Goal: Ask a question

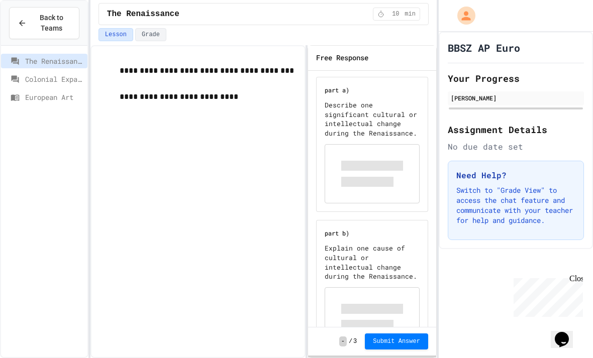
click at [578, 279] on div "Close" at bounding box center [575, 280] width 13 height 13
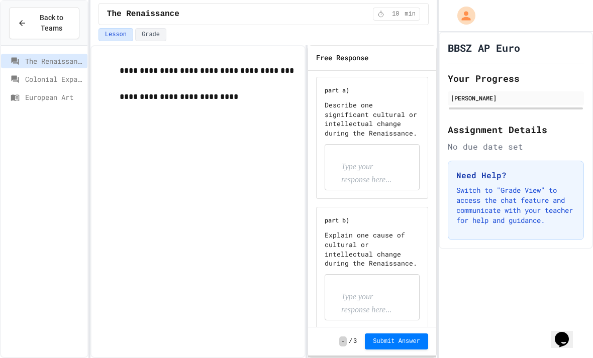
click at [144, 34] on button "Grade" at bounding box center [150, 34] width 31 height 13
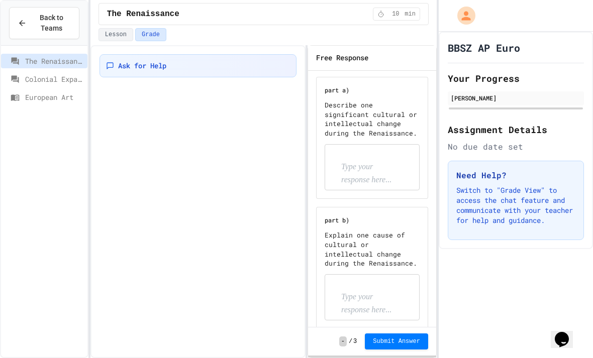
click at [124, 70] on span "Ask for Help" at bounding box center [142, 66] width 48 height 10
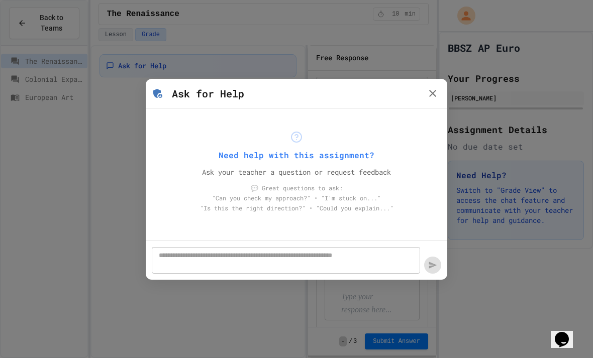
click at [429, 103] on div "Ask for Help" at bounding box center [297, 94] width 302 height 30
click at [428, 98] on icon "button" at bounding box center [433, 93] width 12 height 12
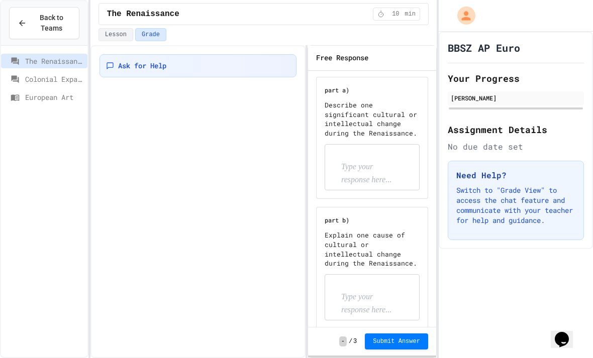
click at [22, 22] on icon at bounding box center [22, 23] width 6 height 6
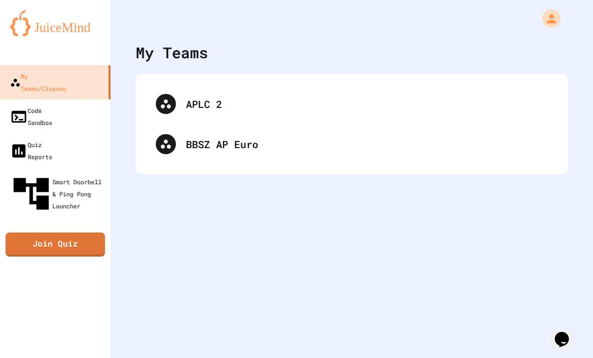
click at [163, 111] on div at bounding box center [166, 104] width 20 height 20
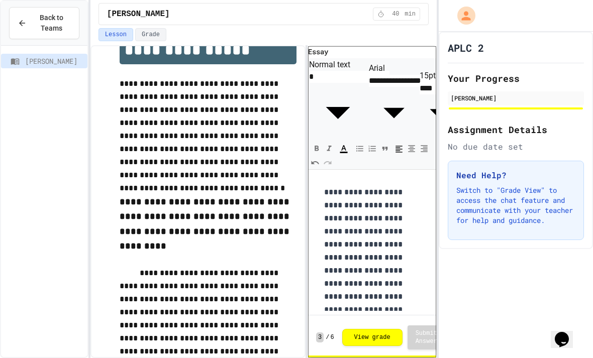
click at [151, 39] on button "Grade" at bounding box center [150, 34] width 31 height 13
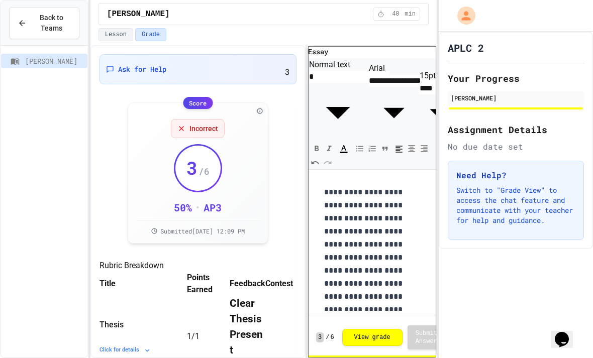
click at [125, 68] on span "Ask for Help" at bounding box center [142, 69] width 48 height 10
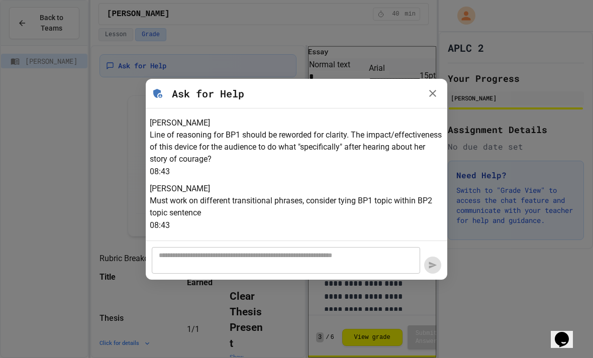
scroll to position [64, 0]
click at [140, 86] on div at bounding box center [296, 179] width 593 height 358
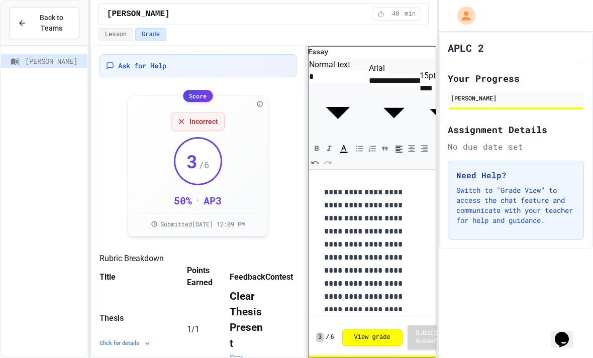
click at [128, 37] on button "Lesson" at bounding box center [116, 34] width 35 height 13
